Goal: Consume media (video, audio): Consume media (video, audio)

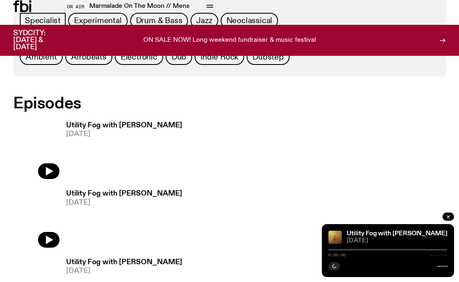
scroll to position [446, 0]
click at [78, 125] on h3 "Utility Fog with [PERSON_NAME]" at bounding box center [124, 125] width 116 height 7
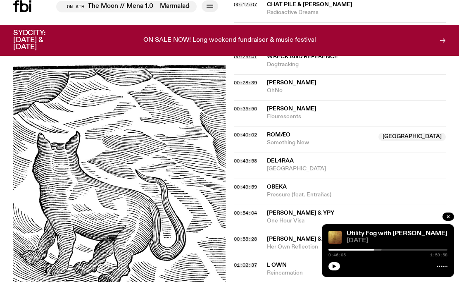
scroll to position [471, 0]
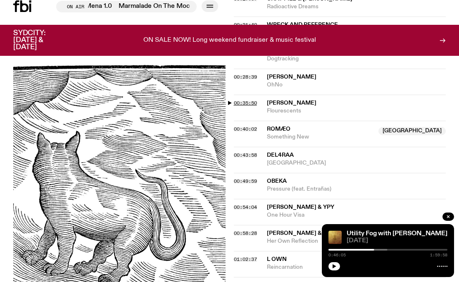
click at [241, 100] on span "00:35:50" at bounding box center [245, 103] width 23 height 7
click at [334, 267] on icon "button" at bounding box center [335, 266] width 4 height 4
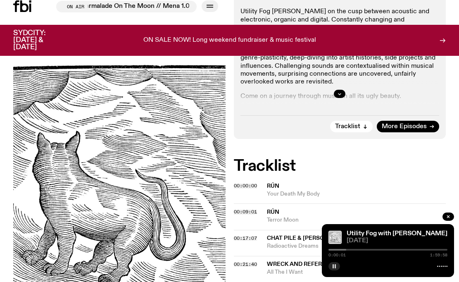
scroll to position [296, 0]
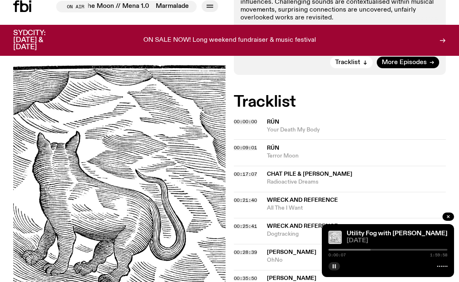
click at [338, 251] on div "0:00:07 1:59:58" at bounding box center [387, 252] width 119 height 10
click at [338, 250] on div at bounding box center [313, 250] width 119 height 2
drag, startPoint x: 334, startPoint y: 250, endPoint x: 328, endPoint y: 250, distance: 5.8
click at [328, 250] on div at bounding box center [278, 250] width 119 height 2
click at [334, 266] on icon "button" at bounding box center [334, 266] width 5 height 5
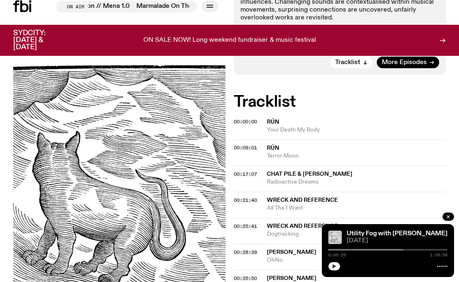
click at [334, 266] on icon "button" at bounding box center [335, 266] width 4 height 4
click at [330, 250] on div "0:00:54 1:59:58" at bounding box center [387, 252] width 119 height 10
click at [332, 250] on div "0:00:55 1:59:58" at bounding box center [387, 252] width 119 height 10
click at [331, 251] on div "0:00:56 1:59:58" at bounding box center [387, 252] width 119 height 10
click at [330, 251] on div "0:00:57 1:59:58" at bounding box center [387, 252] width 119 height 10
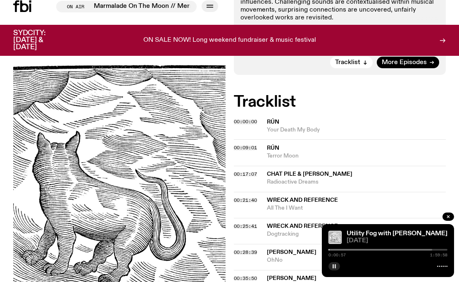
click at [330, 250] on div at bounding box center [372, 250] width 119 height 2
click at [331, 249] on div at bounding box center [387, 250] width 119 height 2
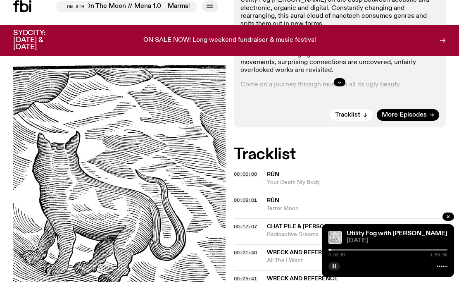
scroll to position [243, 0]
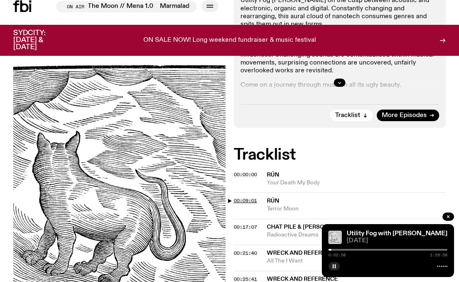
click at [248, 197] on span "00:09:01" at bounding box center [245, 200] width 23 height 7
click at [340, 250] on div "0:09:03 1:59:58" at bounding box center [387, 252] width 119 height 10
click at [338, 249] on div at bounding box center [387, 250] width 119 height 2
click at [339, 249] on div at bounding box center [387, 250] width 119 height 2
click at [341, 249] on div at bounding box center [387, 250] width 119 height 2
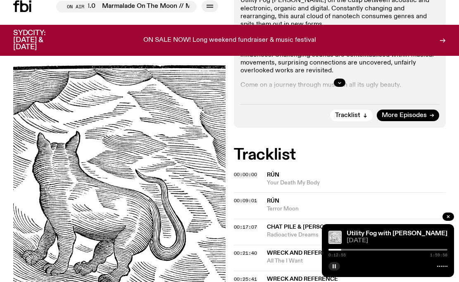
click at [343, 249] on div at bounding box center [387, 250] width 119 height 2
click at [347, 249] on div at bounding box center [387, 250] width 119 height 2
click at [350, 249] on div at bounding box center [387, 250] width 119 height 2
click at [352, 250] on div at bounding box center [387, 250] width 119 height 2
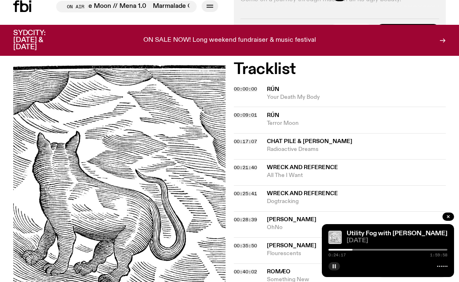
scroll to position [330, 0]
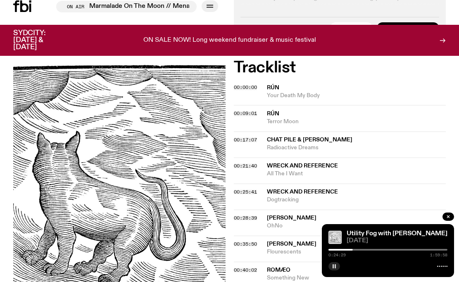
click at [354, 250] on div at bounding box center [387, 250] width 119 height 2
click at [356, 250] on div at bounding box center [387, 250] width 119 height 2
click at [359, 250] on div at bounding box center [387, 250] width 119 height 2
click at [361, 250] on div at bounding box center [387, 250] width 119 height 2
click at [363, 250] on div at bounding box center [387, 250] width 119 height 2
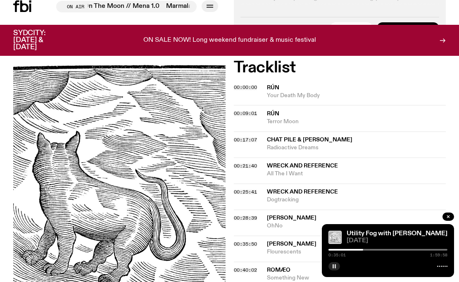
click at [365, 249] on div at bounding box center [387, 250] width 119 height 2
click at [366, 250] on div at bounding box center [387, 250] width 119 height 2
click at [368, 248] on div "0:38:20 1:59:58" at bounding box center [387, 252] width 119 height 10
click at [366, 250] on div at bounding box center [306, 250] width 119 height 2
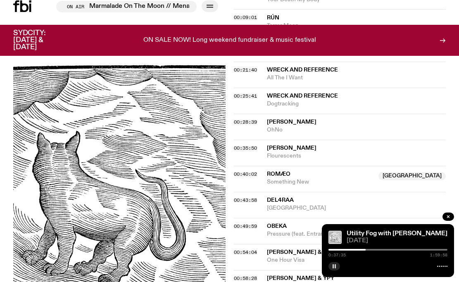
click at [334, 266] on icon "button" at bounding box center [334, 266] width 5 height 5
click at [25, 0] on div "Schedule Explore Read Volunteer Newsletter On Air Marmalade On The Moon // Mena…" at bounding box center [115, 6] width 231 height 12
